Goal: Task Accomplishment & Management: Complete application form

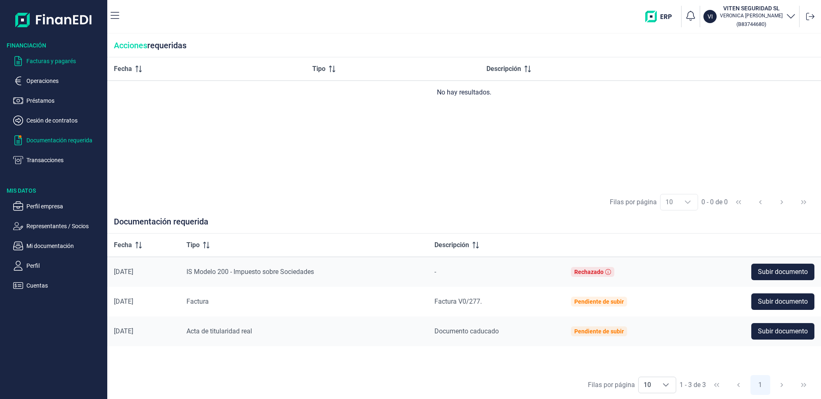
click at [48, 64] on p "Facturas y pagarés" at bounding box center [65, 61] width 78 height 10
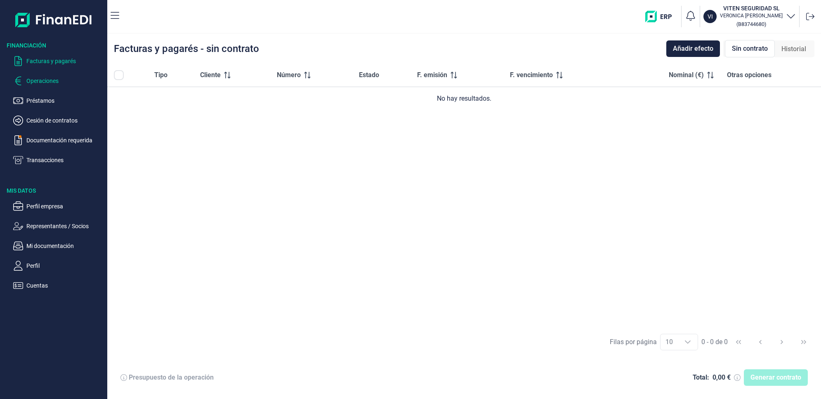
click at [50, 80] on p "Operaciones" at bounding box center [65, 81] width 78 height 10
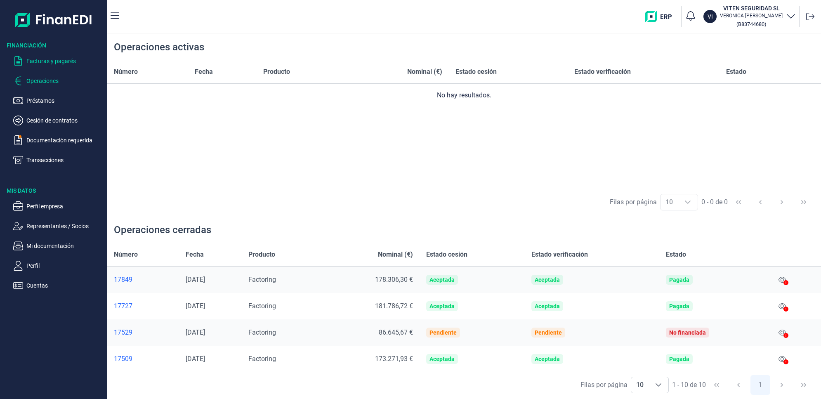
click at [54, 63] on p "Facturas y pagarés" at bounding box center [65, 61] width 78 height 10
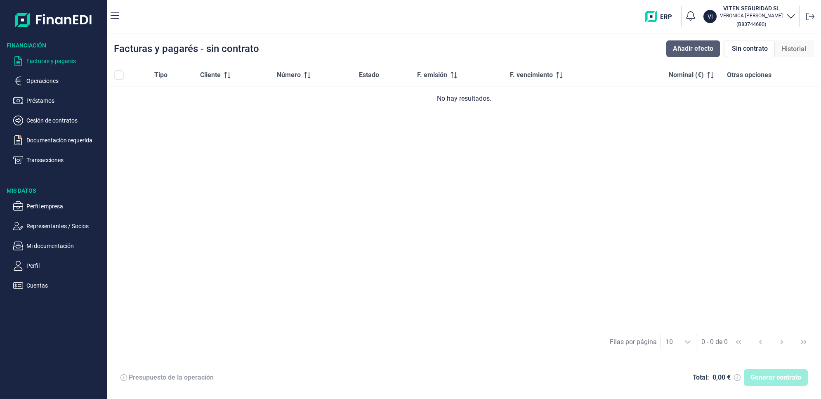
click at [697, 44] on span "Añadir efecto" at bounding box center [693, 49] width 40 height 10
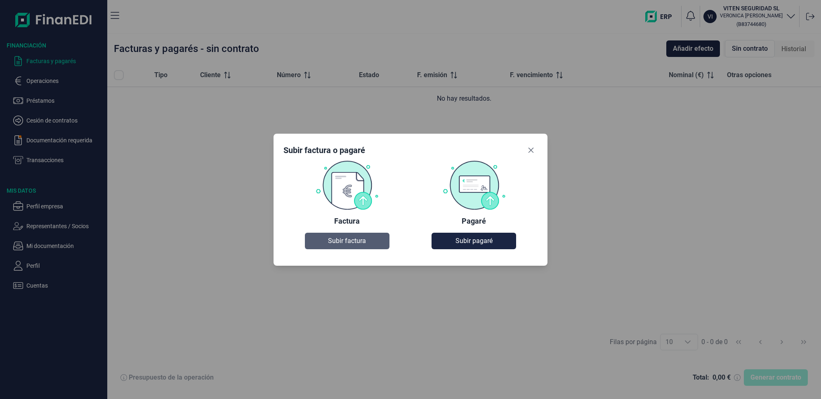
click at [351, 244] on span "Subir factura" at bounding box center [347, 241] width 38 height 10
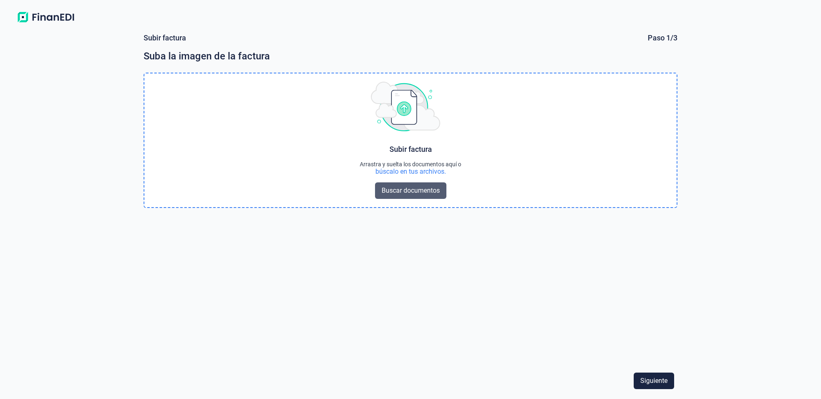
click at [411, 188] on span "Buscar documentos" at bounding box center [411, 191] width 58 height 10
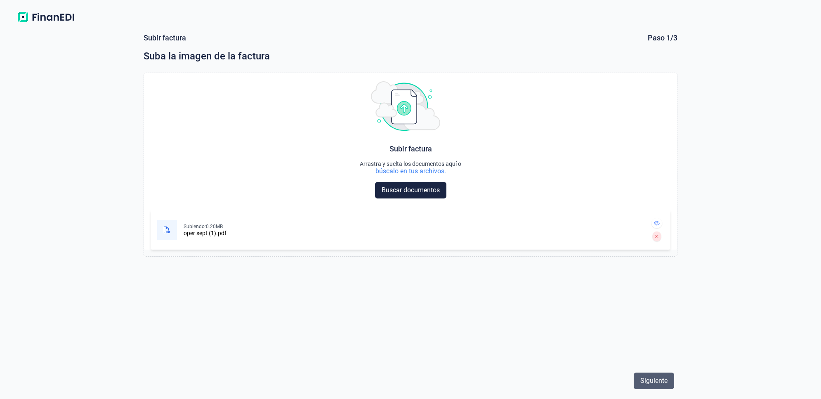
click at [658, 376] on button "Siguiente" at bounding box center [654, 381] width 40 height 17
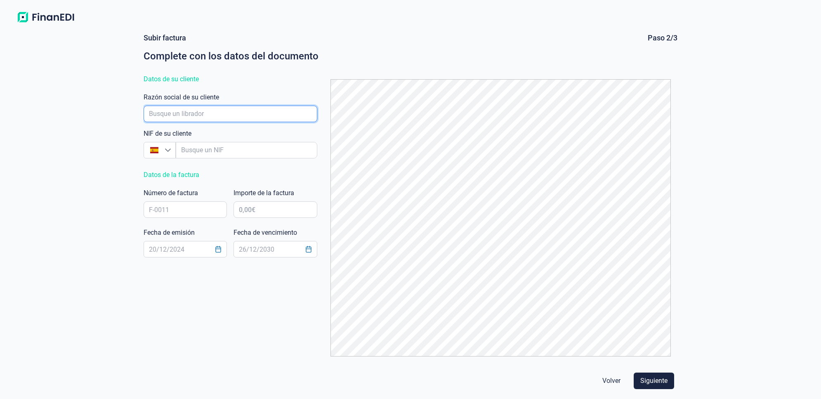
click at [248, 114] on input "empresaAutocomplete" at bounding box center [231, 114] width 174 height 17
type input "u"
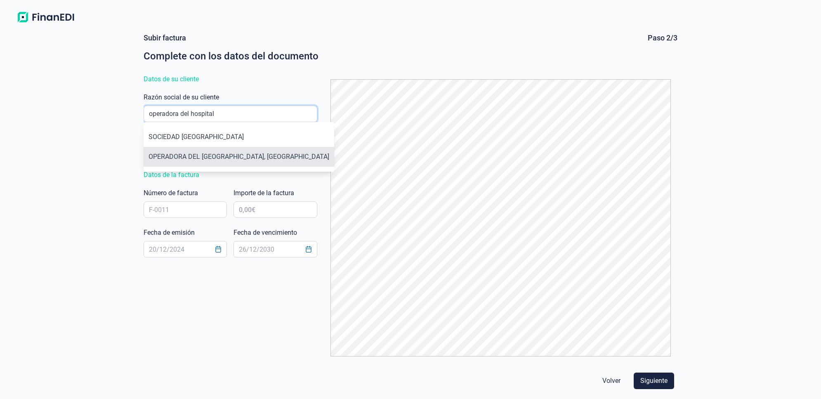
type input "operadora del hospital"
click at [240, 154] on li "OPERADORA DEL [GEOGRAPHIC_DATA], [GEOGRAPHIC_DATA]" at bounding box center [239, 157] width 191 height 20
type input "U45906757"
type input "OPERADORA DEL [GEOGRAPHIC_DATA], [GEOGRAPHIC_DATA]"
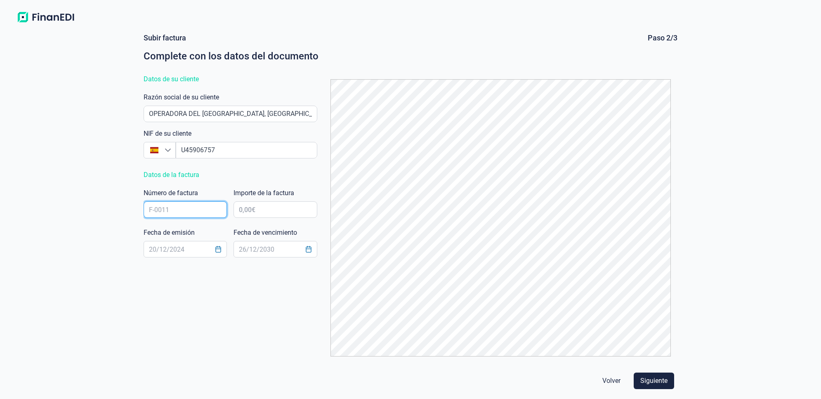
click at [199, 205] on input "text" at bounding box center [185, 209] width 83 height 17
click at [153, 209] on input "v0/629" at bounding box center [185, 209] width 83 height 17
type input "V0/629"
click at [265, 208] on input "text" at bounding box center [275, 209] width 83 height 17
click at [249, 209] on input "text" at bounding box center [275, 209] width 83 height 17
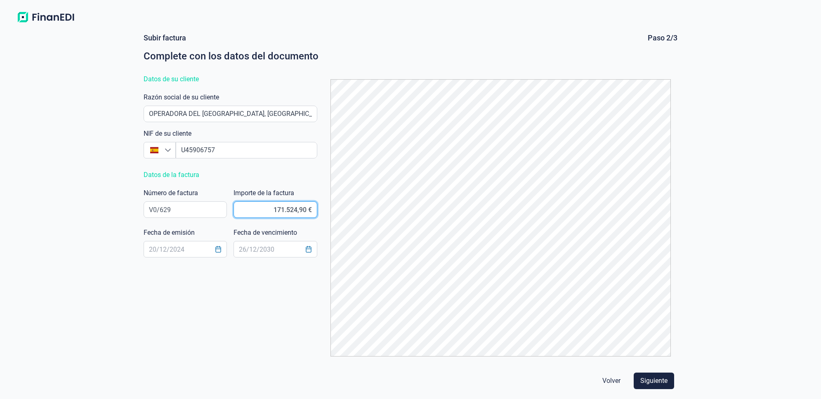
type input "171.524,98 €"
click at [173, 248] on input "text" at bounding box center [185, 249] width 83 height 17
type input "[DATE]"
click at [308, 248] on icon "Choose Date" at bounding box center [308, 249] width 7 height 7
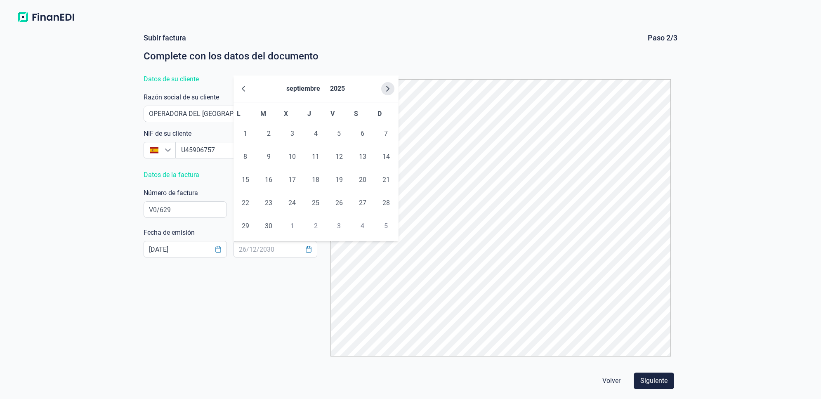
click at [390, 88] on icon "Next Month" at bounding box center [388, 88] width 7 height 7
click at [242, 177] on span "15" at bounding box center [245, 180] width 17 height 17
type input "[DATE]"
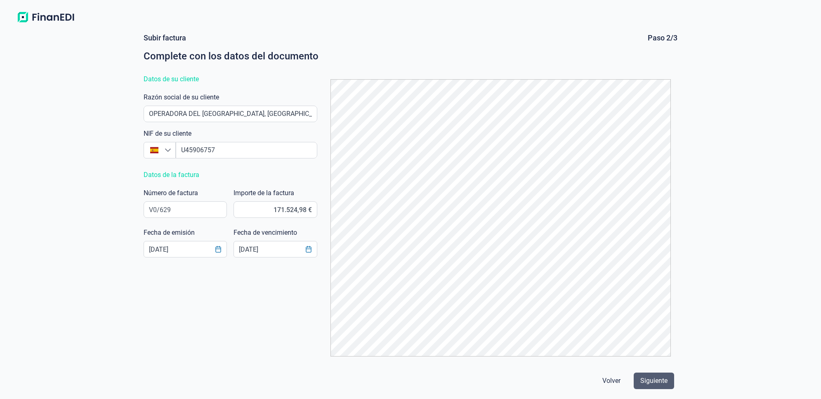
click at [652, 380] on span "Siguiente" at bounding box center [653, 381] width 27 height 10
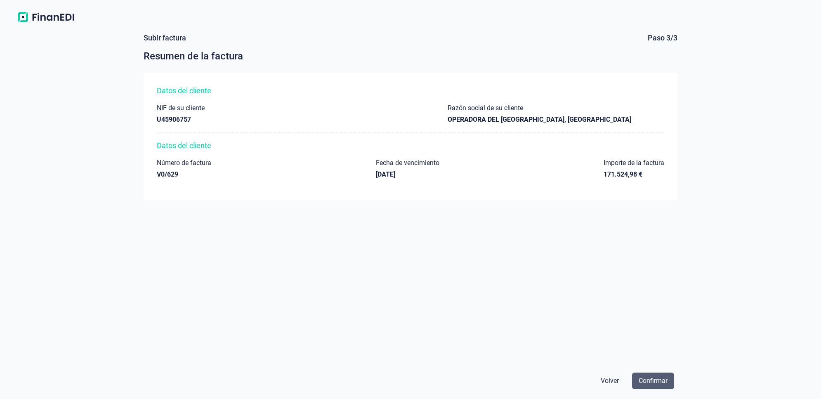
click at [655, 381] on span "Confirmar" at bounding box center [653, 381] width 29 height 10
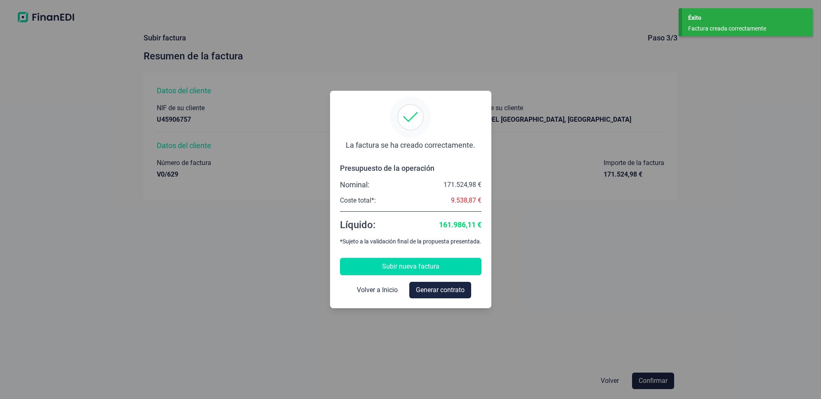
click at [424, 265] on span "Subir nueva factura" at bounding box center [410, 267] width 57 height 10
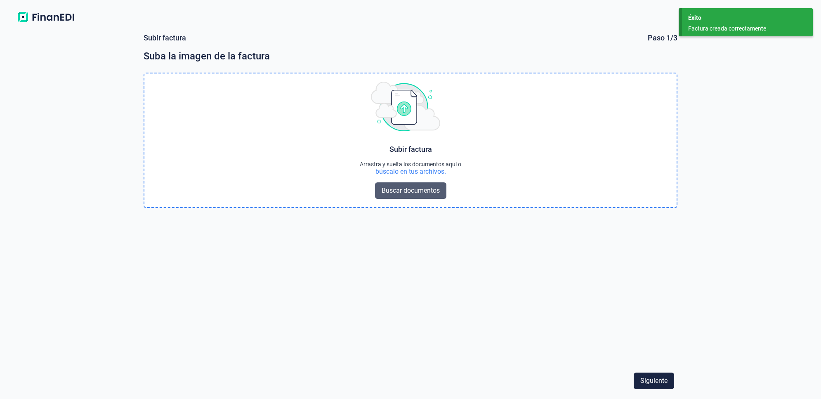
click at [413, 190] on span "Buscar documentos" at bounding box center [411, 191] width 58 height 10
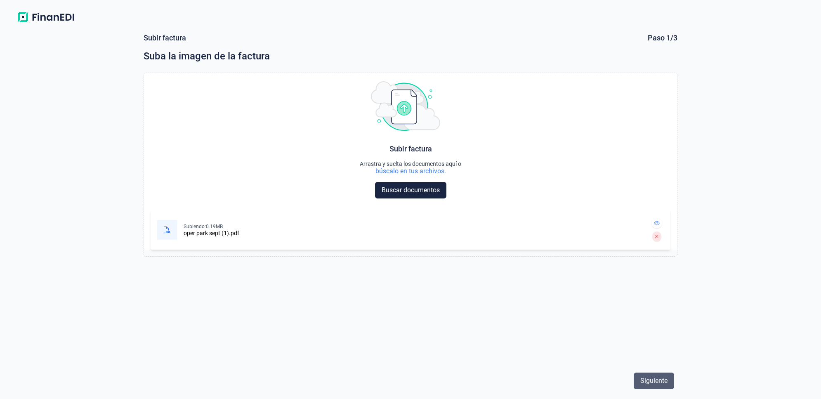
click at [655, 378] on span "Siguiente" at bounding box center [653, 381] width 27 height 10
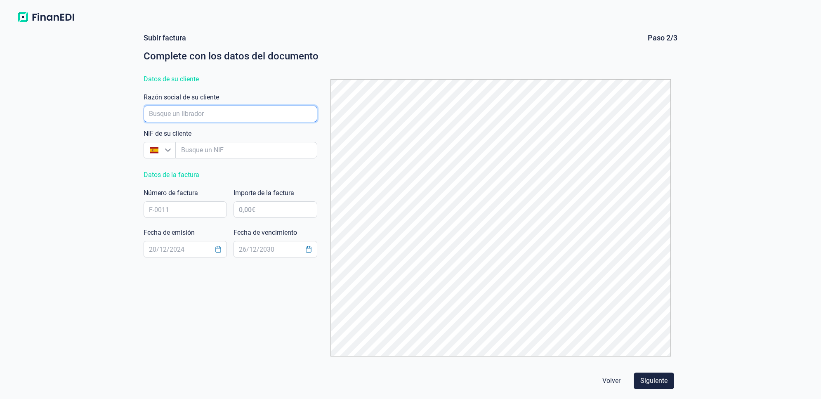
click at [254, 111] on input "empresaAutocomplete" at bounding box center [231, 114] width 174 height 17
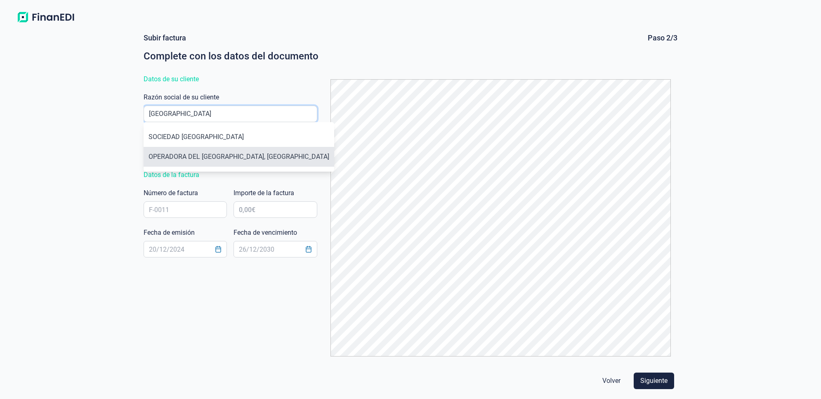
type input "[GEOGRAPHIC_DATA]"
click at [242, 154] on li "OPERADORA DEL [GEOGRAPHIC_DATA], [GEOGRAPHIC_DATA]" at bounding box center [239, 157] width 191 height 20
type input "U45906757"
type input "OPERADORA DEL [GEOGRAPHIC_DATA], [GEOGRAPHIC_DATA]"
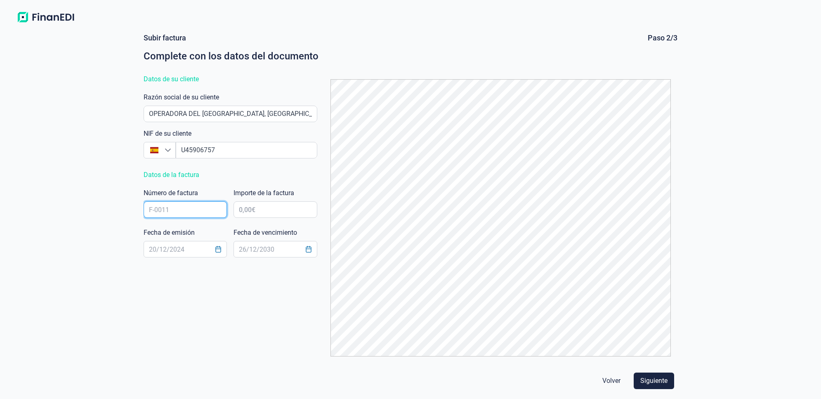
click at [194, 213] on input "text" at bounding box center [185, 209] width 83 height 17
click at [162, 213] on input "text" at bounding box center [185, 209] width 83 height 17
type input "V0/630"
click at [271, 210] on input "text" at bounding box center [275, 209] width 83 height 17
type input "4.815,56 €"
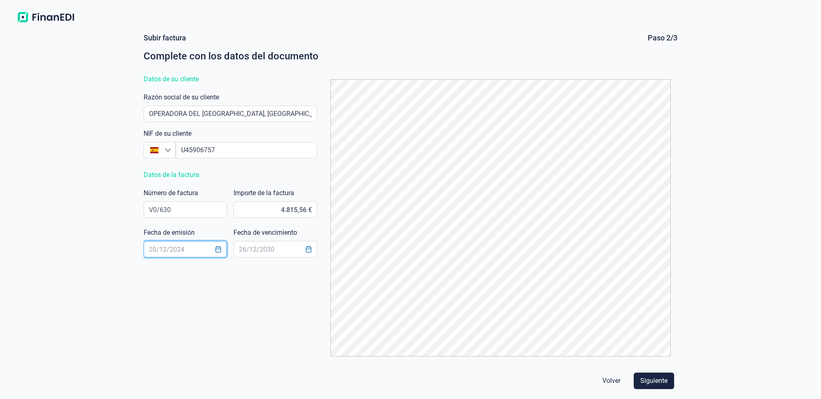
click at [185, 245] on input "text" at bounding box center [185, 249] width 83 height 17
type input "[DATE]"
click at [258, 250] on input "text" at bounding box center [275, 249] width 83 height 17
click at [309, 250] on icon "Choose Date" at bounding box center [308, 249] width 7 height 7
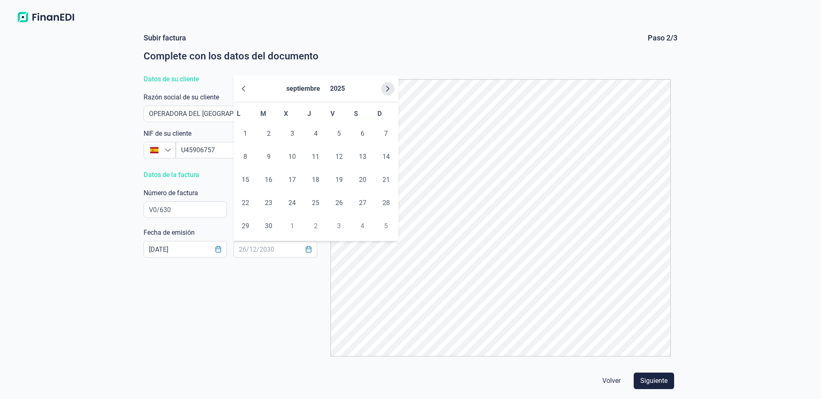
click at [389, 86] on icon "Next Month" at bounding box center [388, 88] width 7 height 7
click at [244, 180] on span "15" at bounding box center [245, 180] width 17 height 17
type input "[DATE]"
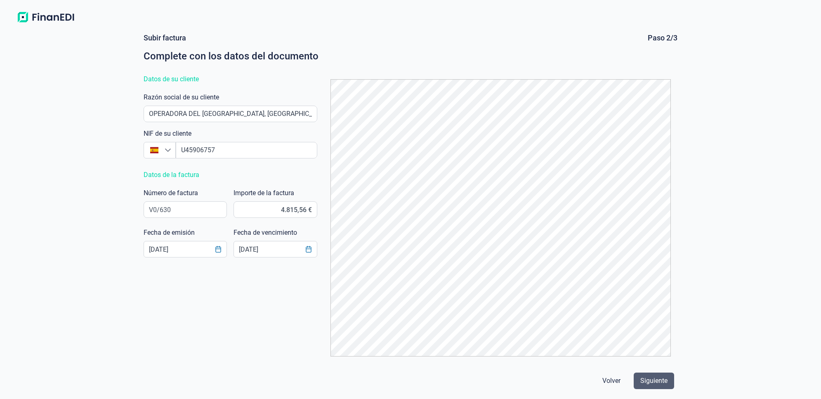
click at [655, 378] on span "Siguiente" at bounding box center [653, 381] width 27 height 10
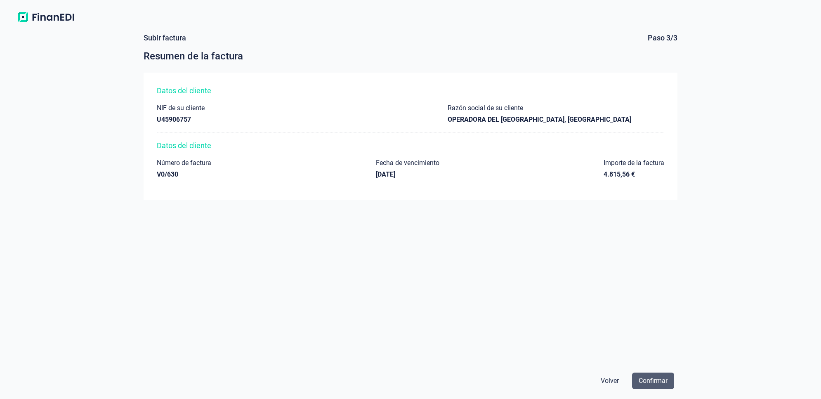
click at [654, 380] on span "Confirmar" at bounding box center [653, 381] width 29 height 10
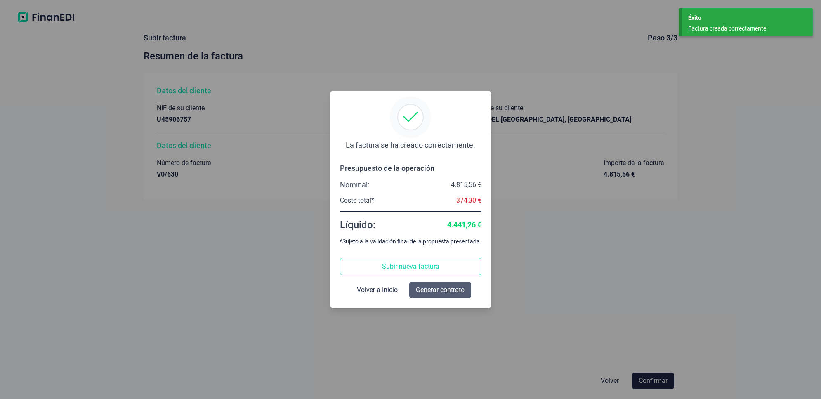
click at [432, 288] on span "Generar contrato" at bounding box center [440, 290] width 49 height 10
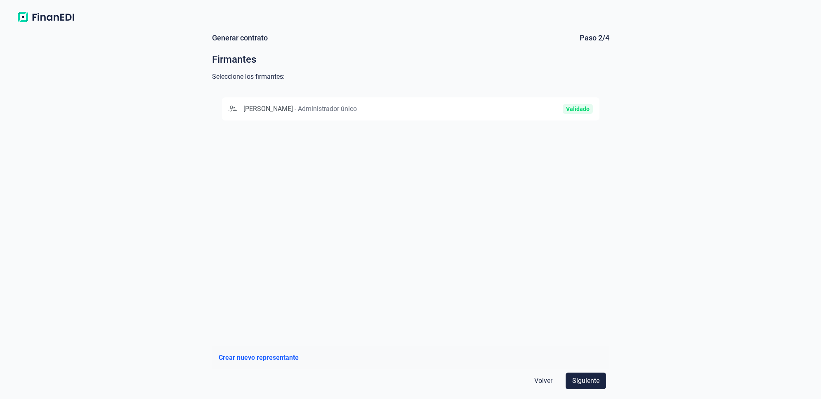
click at [581, 107] on div "Validado" at bounding box center [578, 109] width 24 height 7
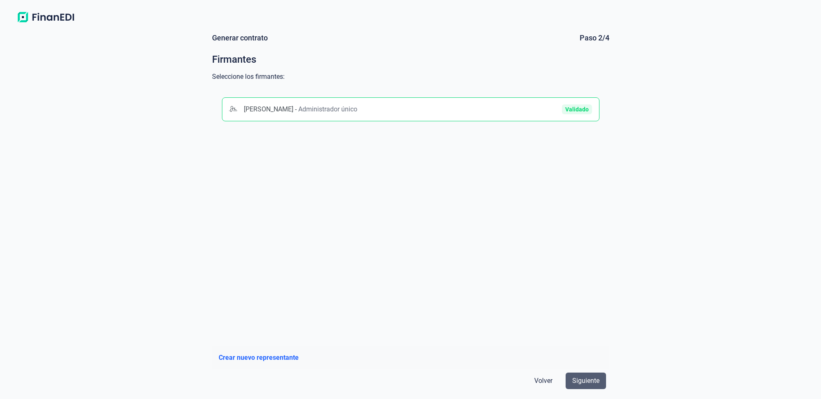
click at [593, 375] on button "Siguiente" at bounding box center [586, 381] width 40 height 17
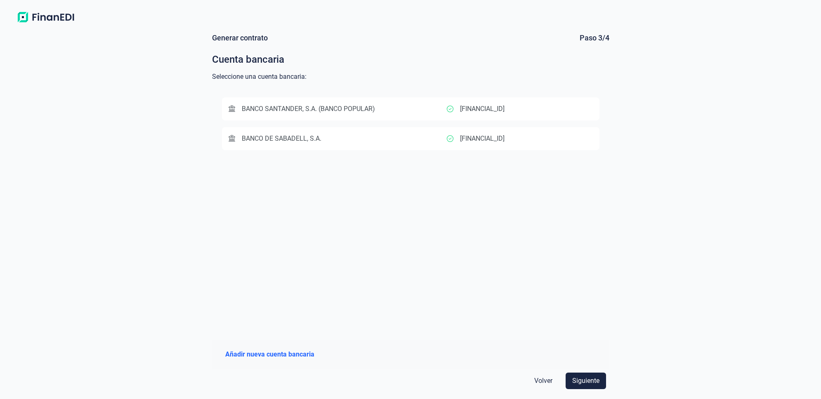
click at [305, 139] on span "BANCO DE SABADELL, S.A." at bounding box center [282, 139] width 80 height 8
click at [593, 382] on span "Siguiente" at bounding box center [585, 381] width 27 height 10
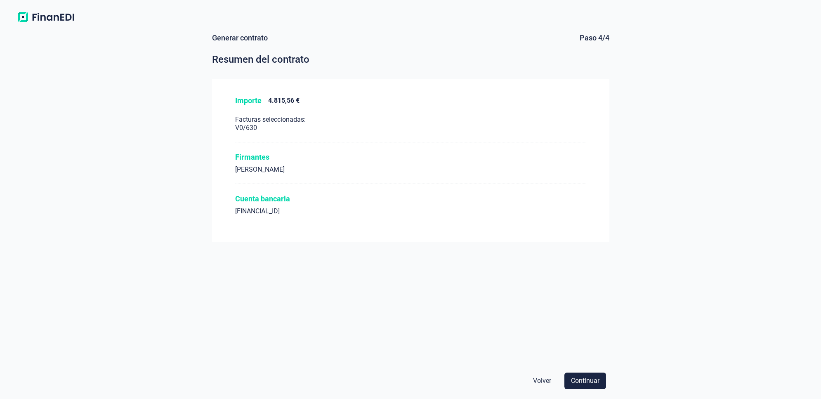
click at [545, 383] on span "Volver" at bounding box center [542, 381] width 18 height 10
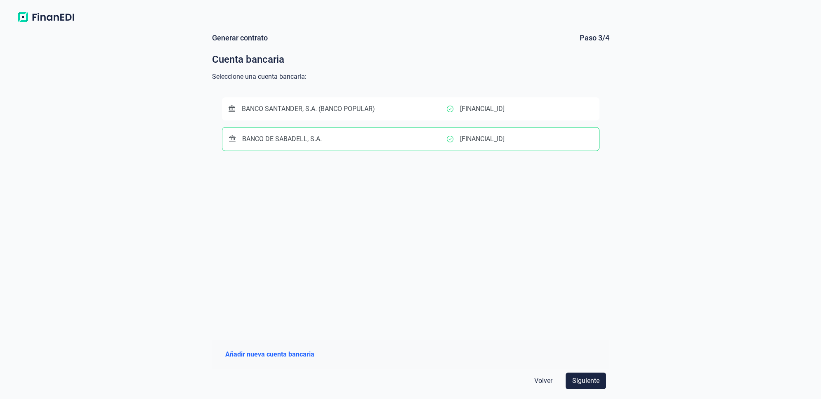
click at [545, 383] on span "Volver" at bounding box center [543, 381] width 18 height 10
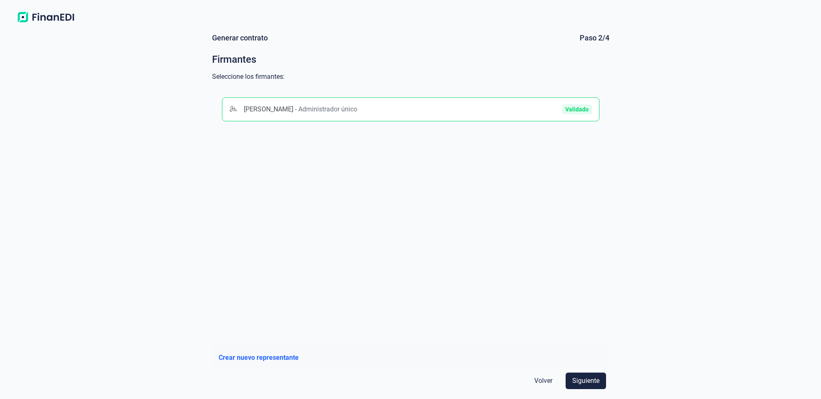
click at [545, 380] on span "Volver" at bounding box center [543, 381] width 18 height 10
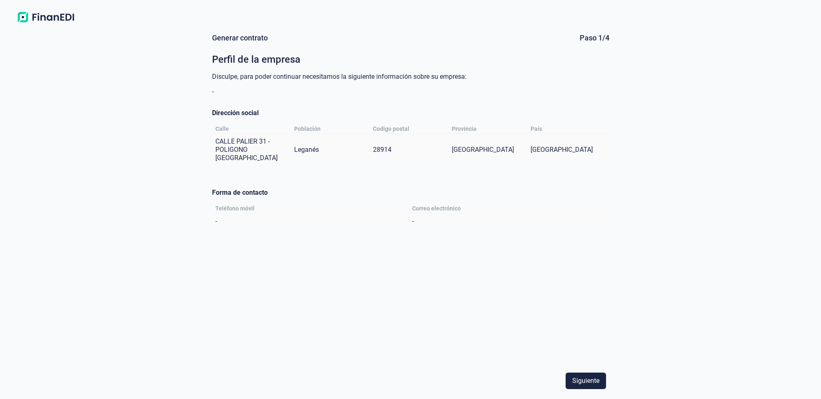
click at [378, 293] on div "Generar contrato Paso 1/4 Perfil de la empresa Disculpe, para poder continuar n…" at bounding box center [410, 201] width 397 height 336
click at [37, 14] on img at bounding box center [45, 17] width 65 height 15
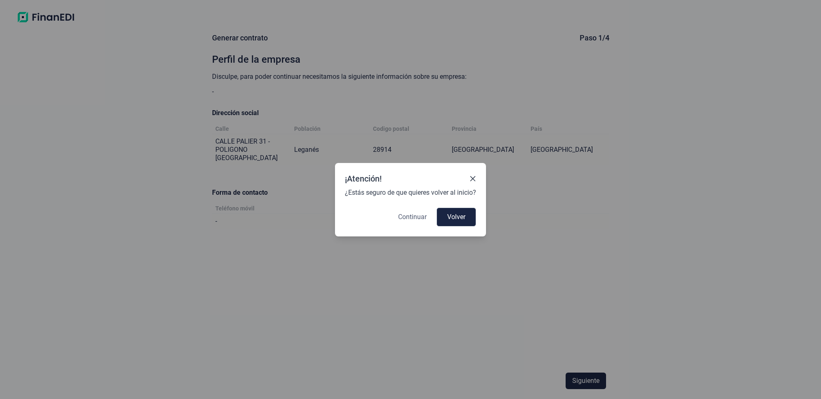
click at [406, 218] on span "Continuar" at bounding box center [412, 217] width 28 height 10
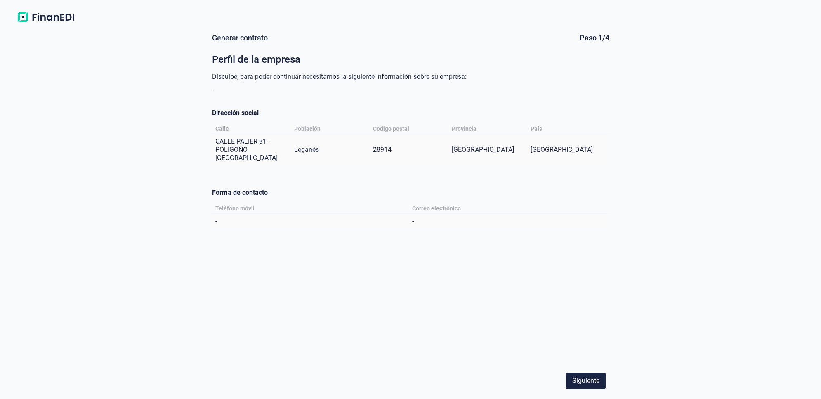
click at [48, 17] on img at bounding box center [45, 17] width 65 height 15
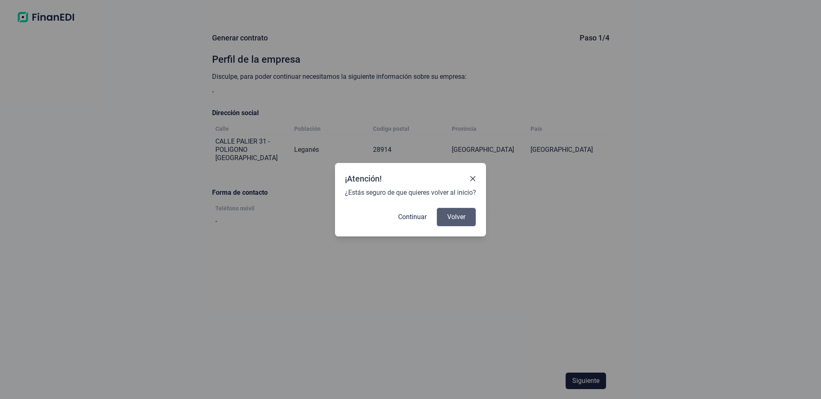
click at [461, 219] on span "Volver" at bounding box center [456, 217] width 18 height 10
